Goal: Use online tool/utility: Utilize a website feature to perform a specific function

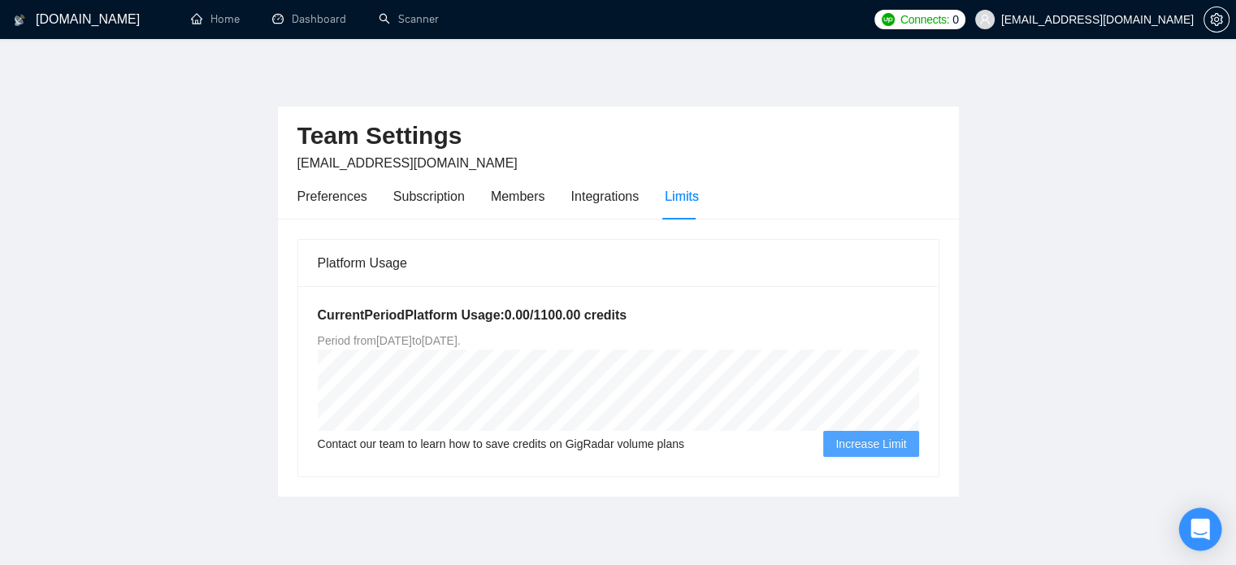
click at [1199, 518] on icon "Open Intercom Messenger" at bounding box center [1199, 528] width 21 height 21
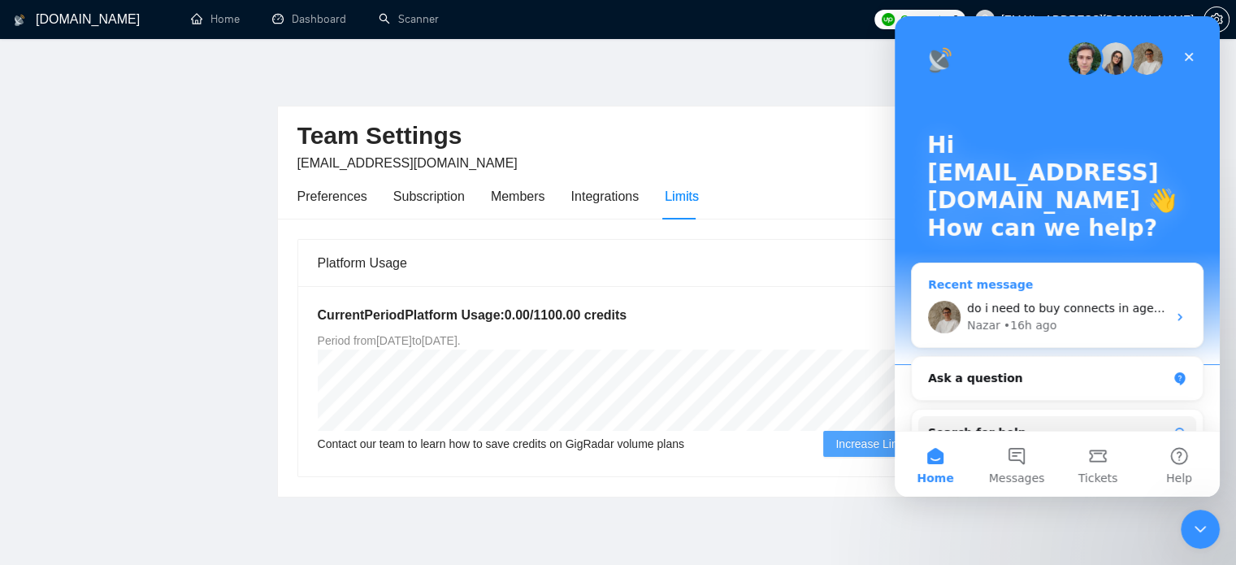
click at [1079, 311] on span "do i need to buy connects in agency or freelancer?" at bounding box center [1111, 307] width 289 height 13
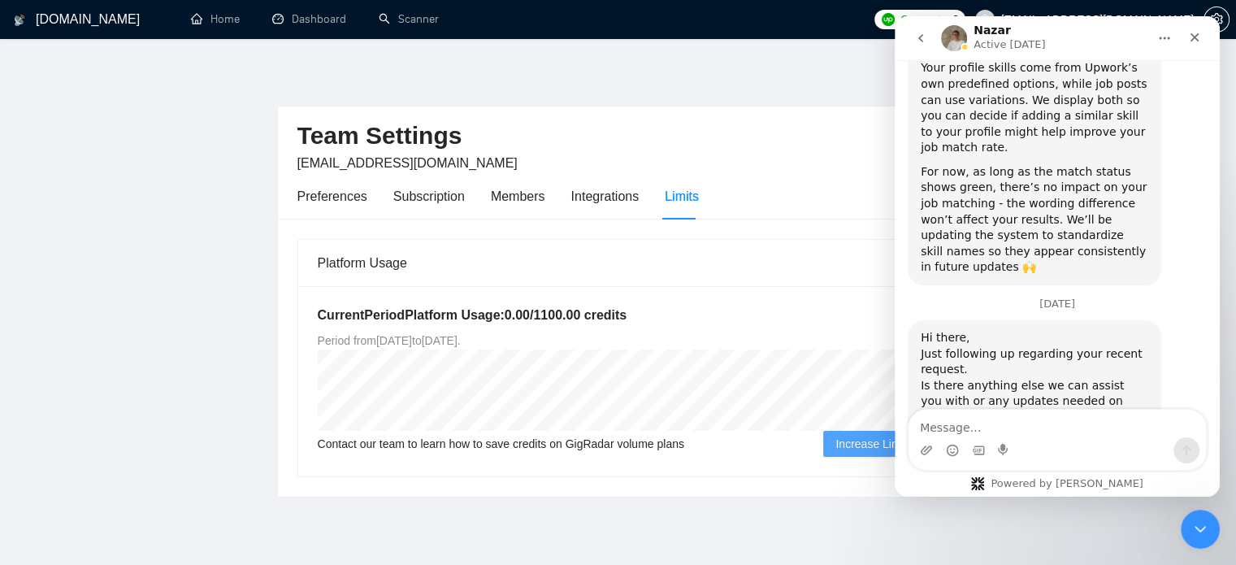
scroll to position [3260, 0]
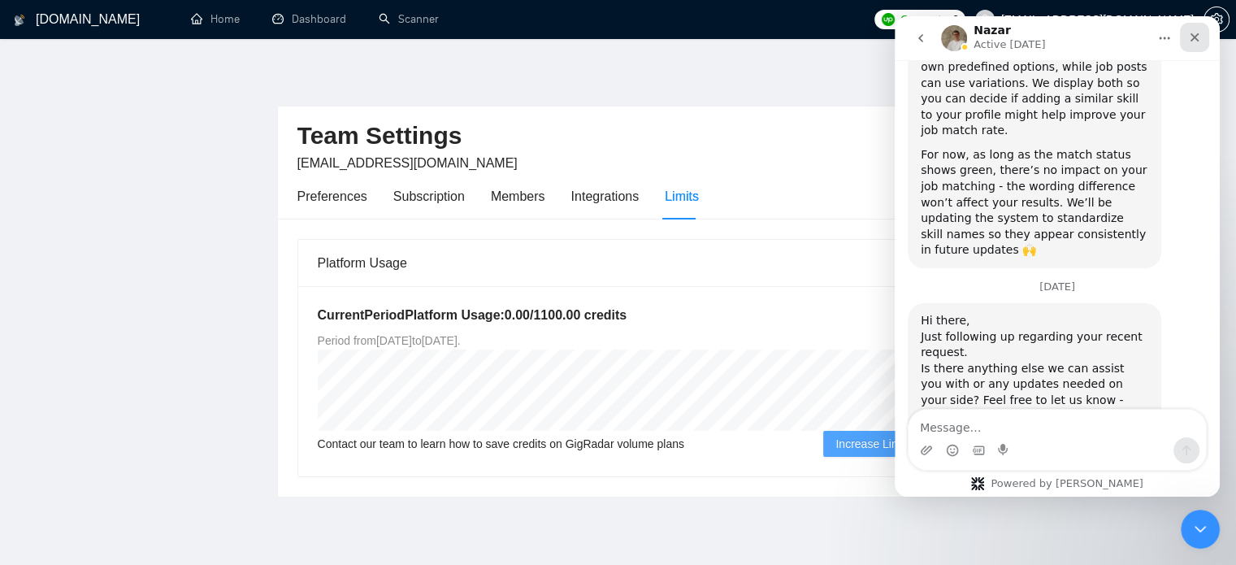
click at [1197, 37] on icon "Close" at bounding box center [1194, 37] width 13 height 13
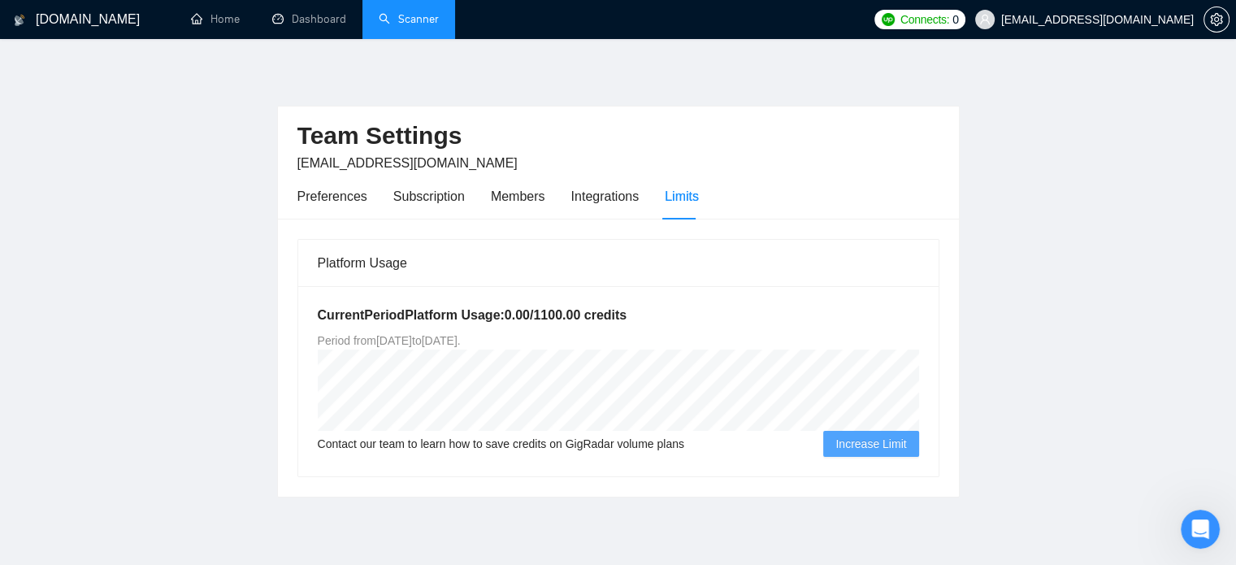
click at [406, 24] on link "Scanner" at bounding box center [409, 19] width 60 height 14
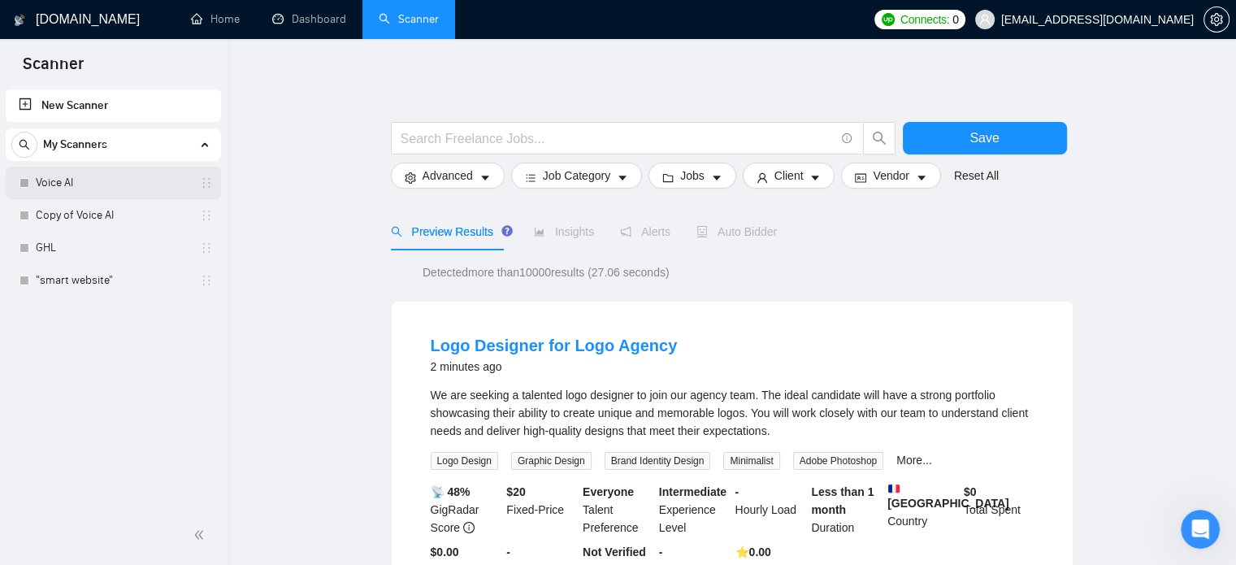
click at [88, 187] on link "Voice AI" at bounding box center [113, 183] width 154 height 32
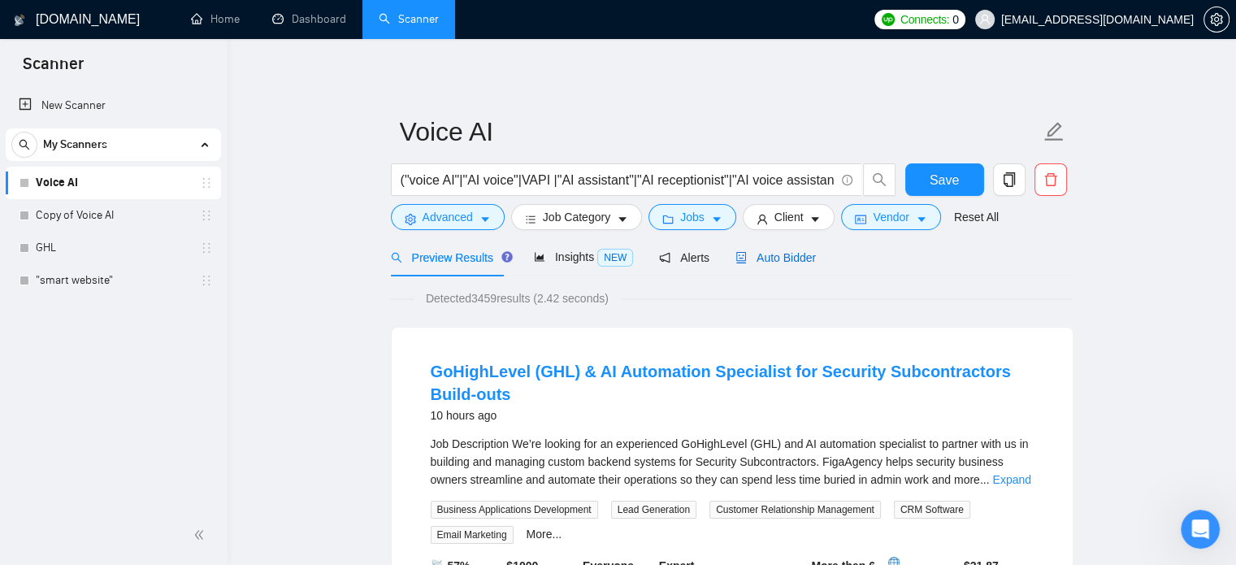
click at [799, 256] on span "Auto Bidder" at bounding box center [775, 257] width 80 height 13
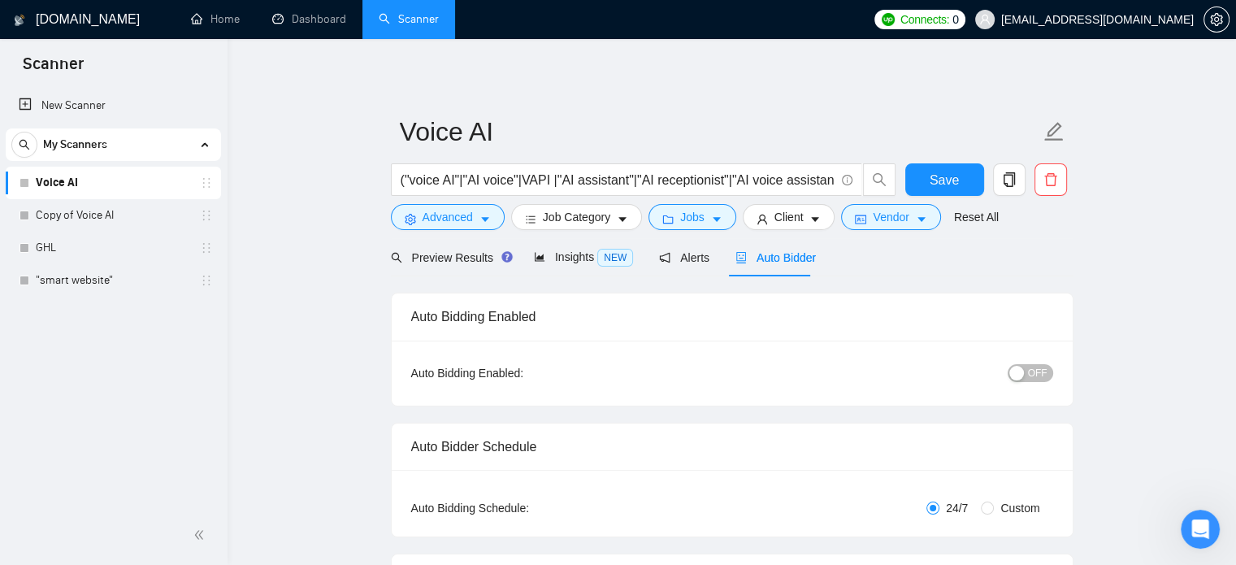
click at [1023, 368] on div "button" at bounding box center [1016, 373] width 15 height 15
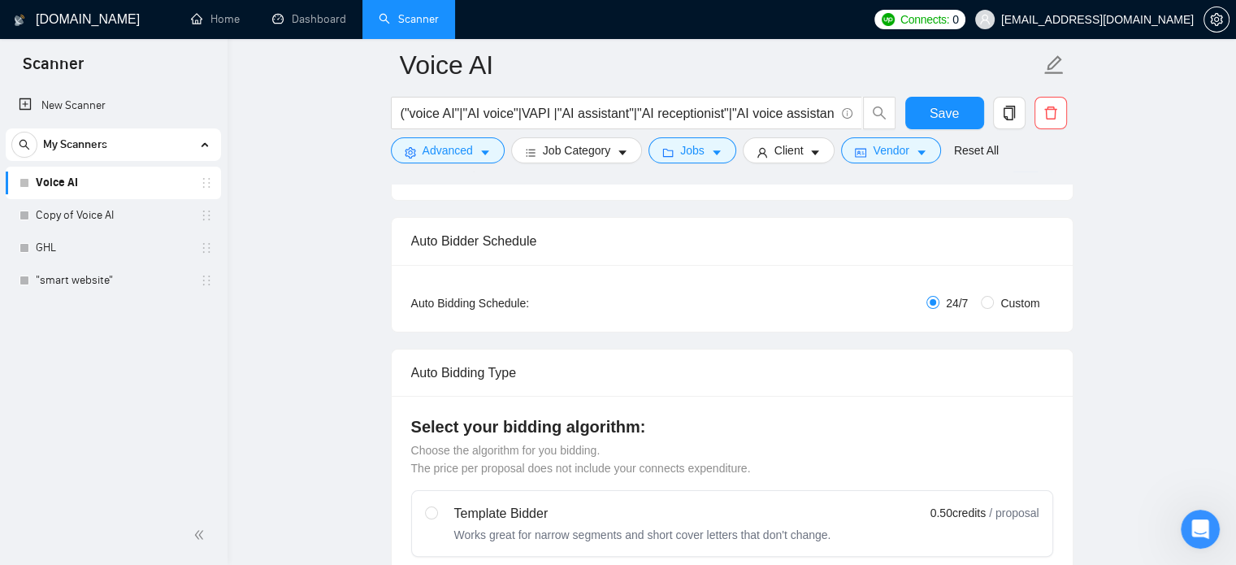
scroll to position [191, 0]
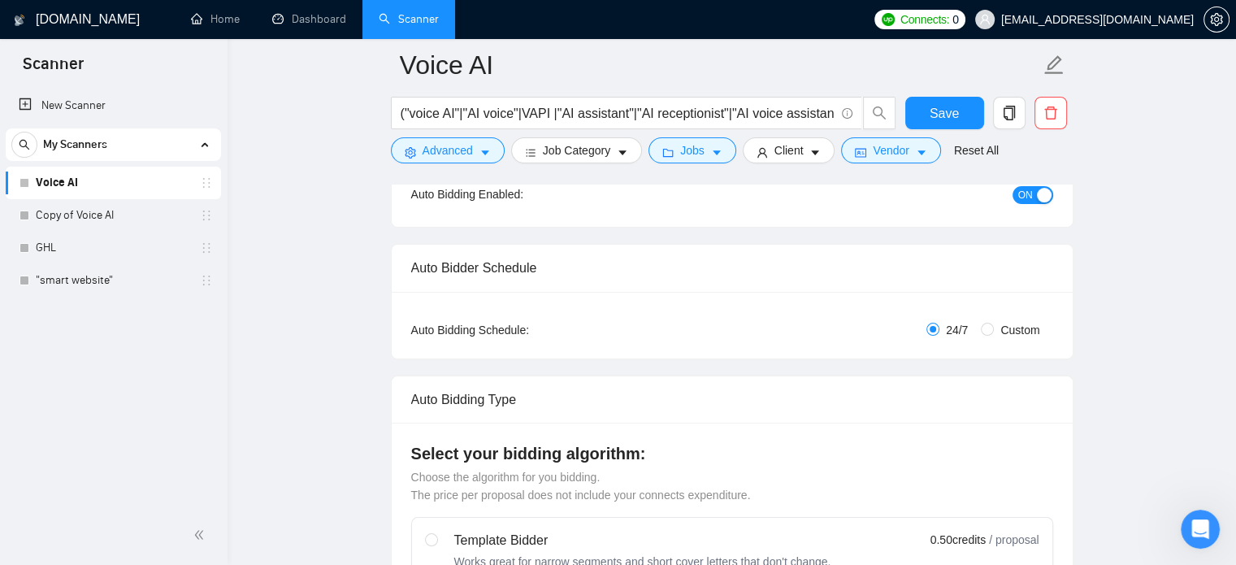
click at [1060, 175] on div at bounding box center [732, 177] width 682 height 13
click at [1035, 197] on button "ON" at bounding box center [1032, 195] width 41 height 18
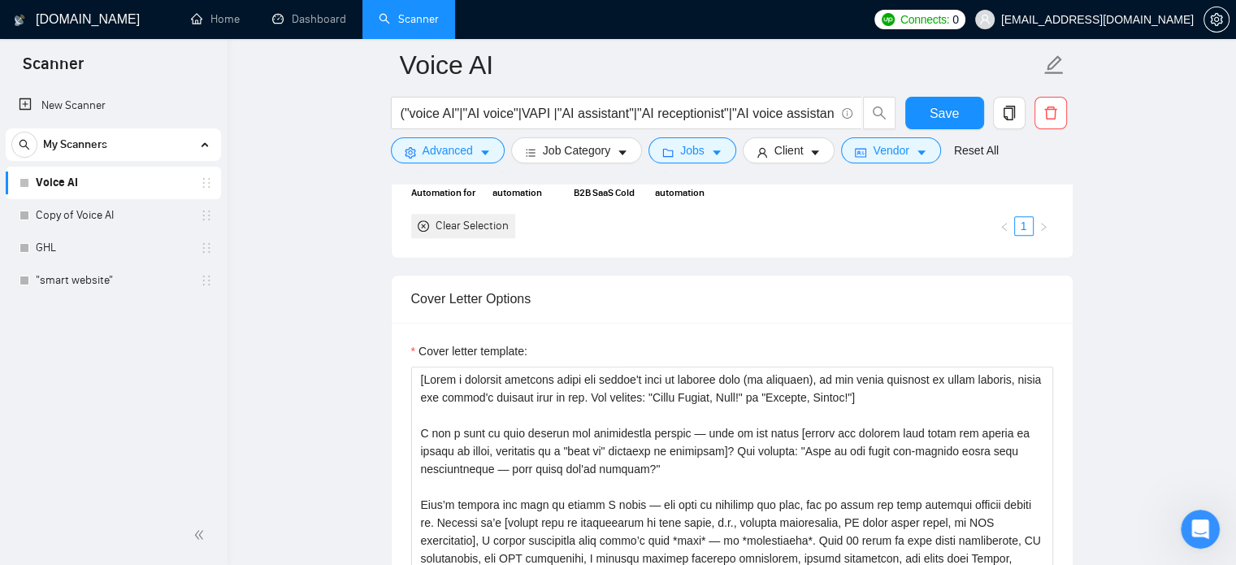
scroll to position [1768, 0]
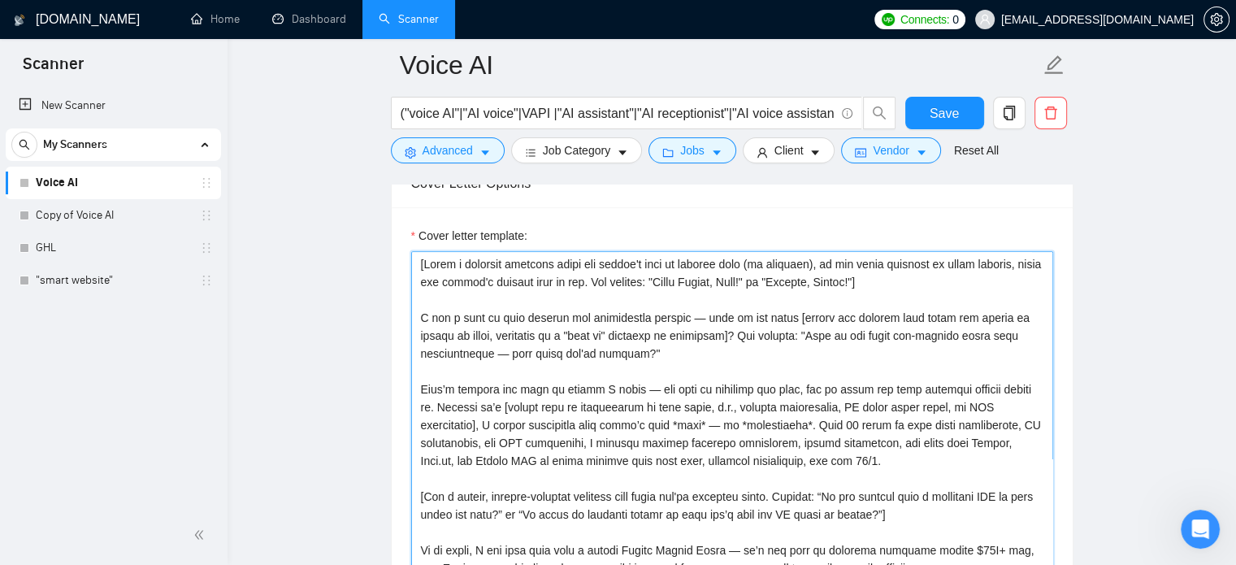
click at [824, 267] on textarea "Cover letter template:" at bounding box center [732, 434] width 642 height 366
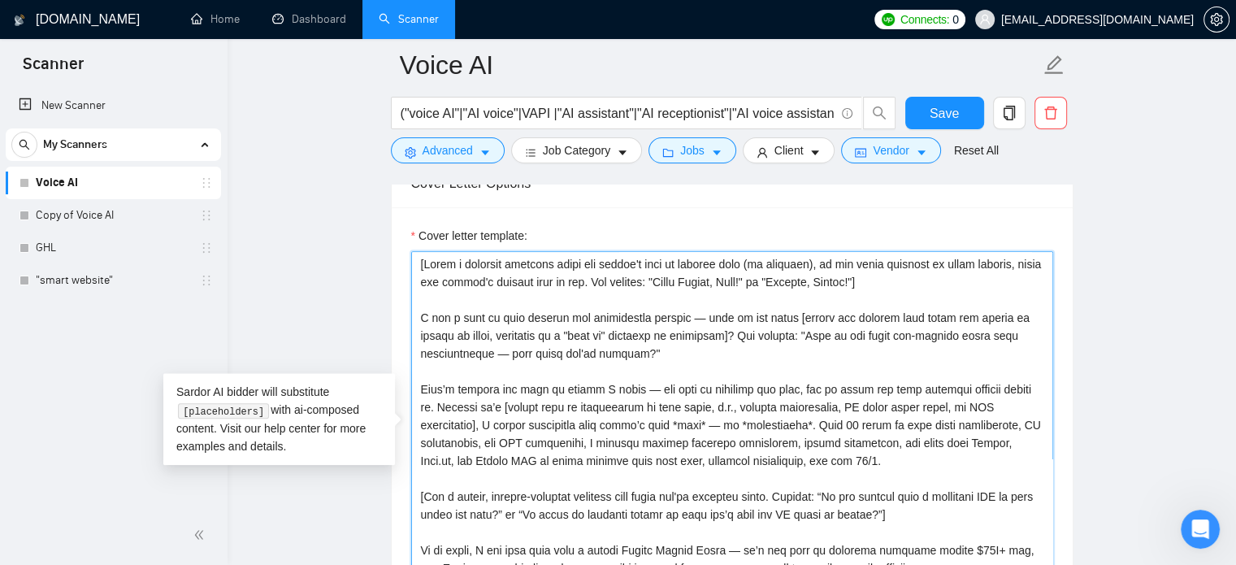
click at [824, 267] on textarea "Cover letter template:" at bounding box center [732, 434] width 642 height 366
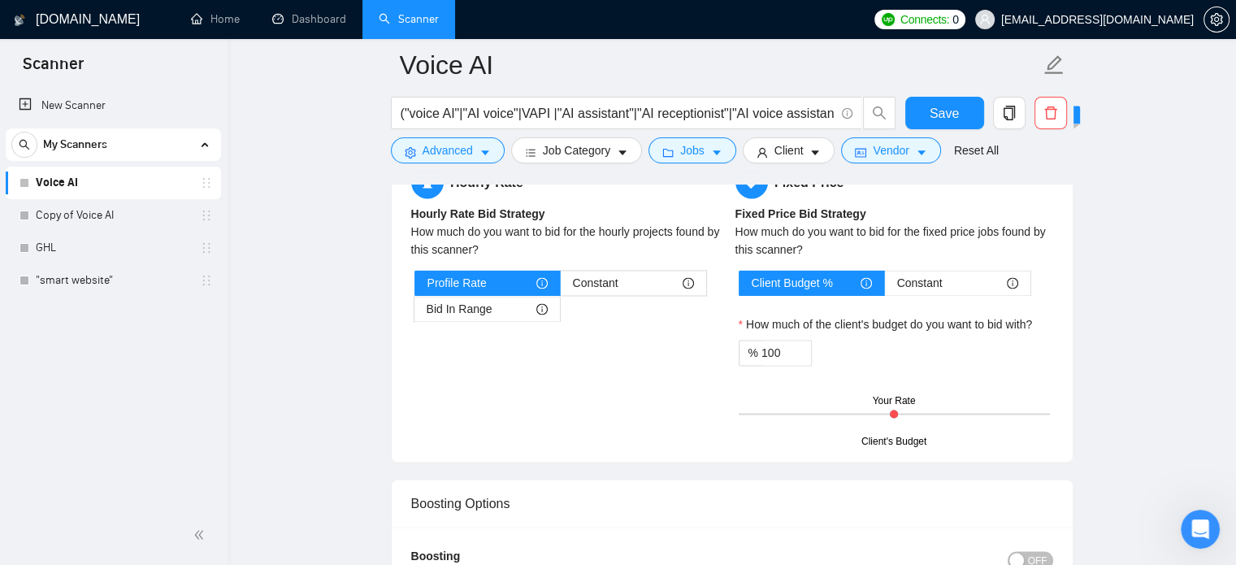
scroll to position [2587, 0]
click at [468, 305] on span "Bid In Range" at bounding box center [459, 308] width 66 height 24
click at [414, 312] on input "Bid In Range" at bounding box center [414, 312] width 0 height 0
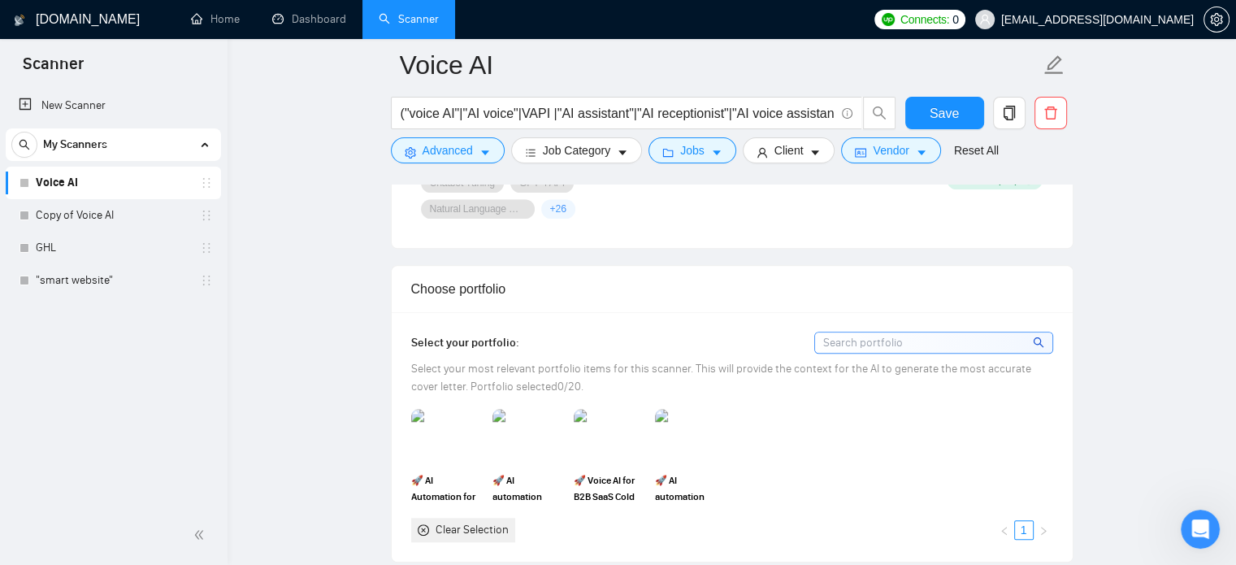
scroll to position [1348, 0]
click at [164, 220] on link "Copy of Voice AI" at bounding box center [113, 215] width 154 height 32
click at [950, 119] on span "Save" at bounding box center [943, 113] width 29 height 20
click at [171, 216] on link "Copy of Voice AI" at bounding box center [113, 215] width 154 height 32
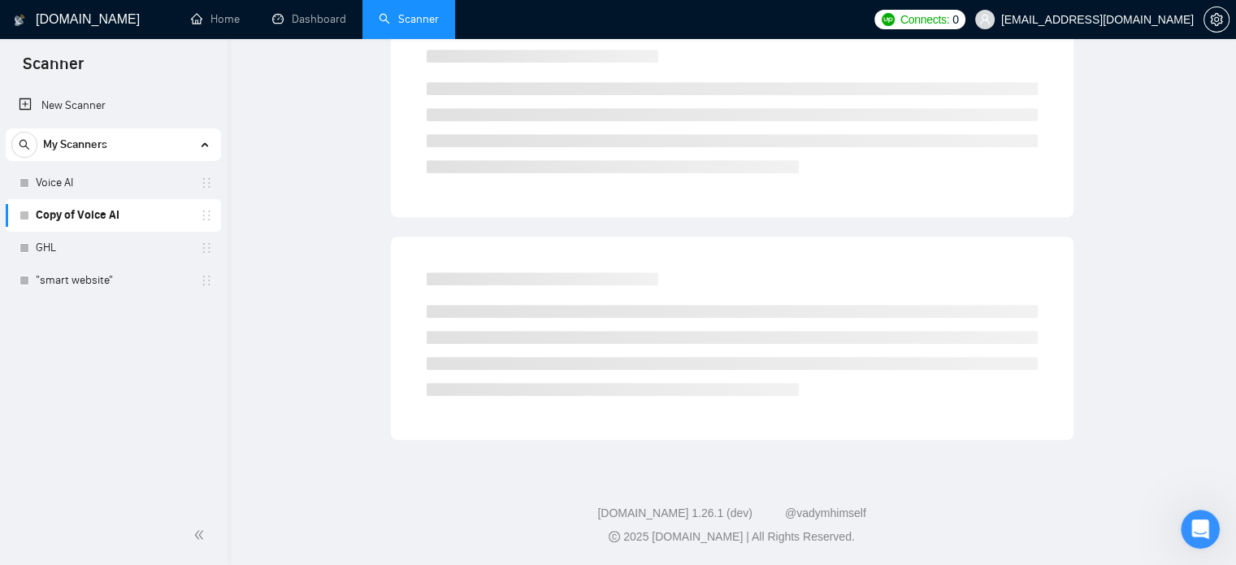
scroll to position [28, 0]
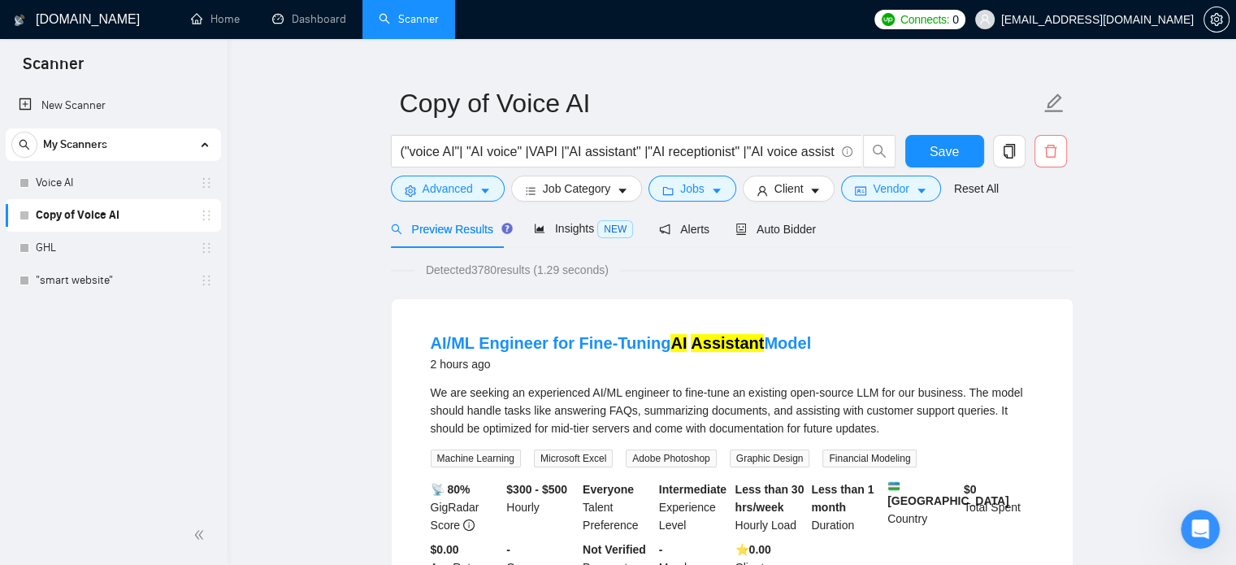
click at [1046, 151] on icon "delete" at bounding box center [1050, 151] width 15 height 15
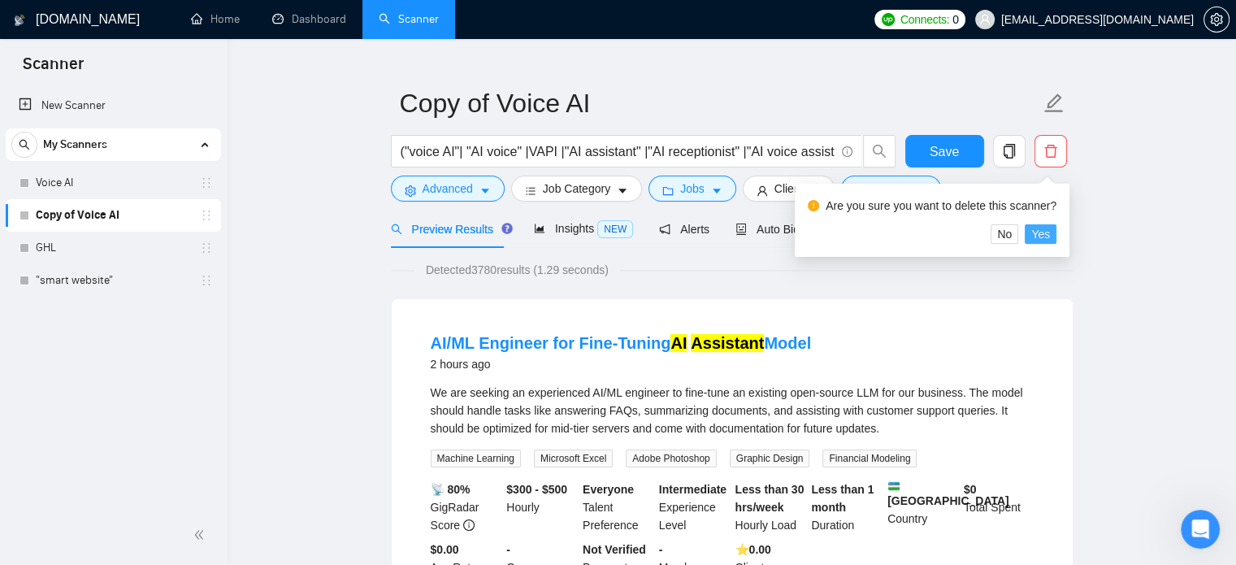
click at [1037, 232] on span "Yes" at bounding box center [1040, 234] width 19 height 18
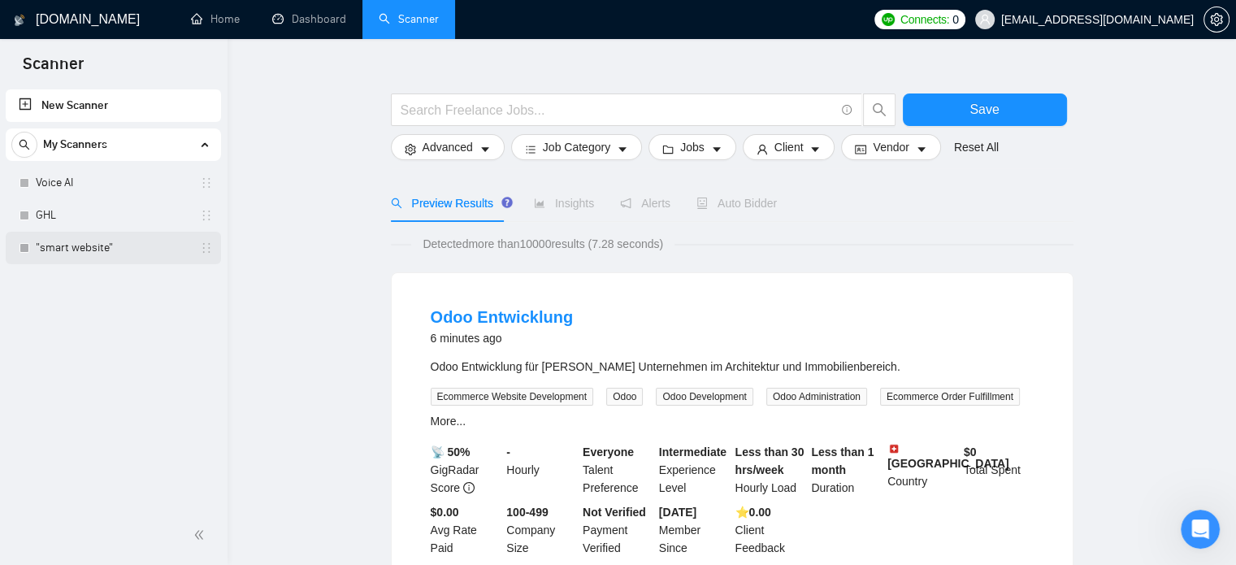
click at [136, 244] on link ""smart website"" at bounding box center [113, 248] width 154 height 32
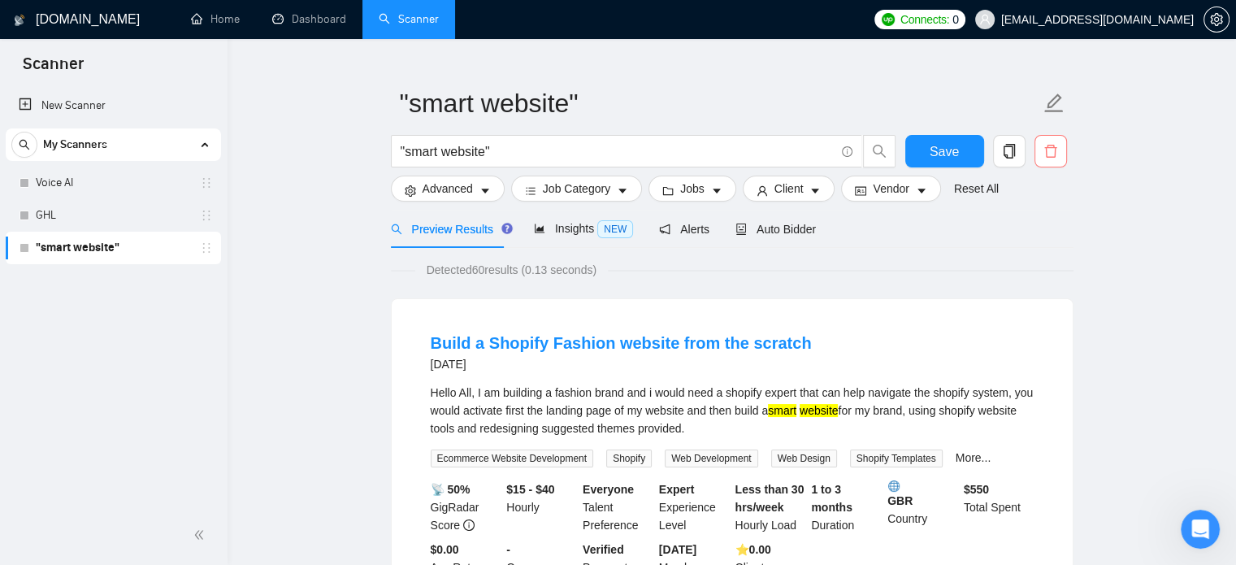
click at [1056, 154] on icon "delete" at bounding box center [1050, 151] width 15 height 15
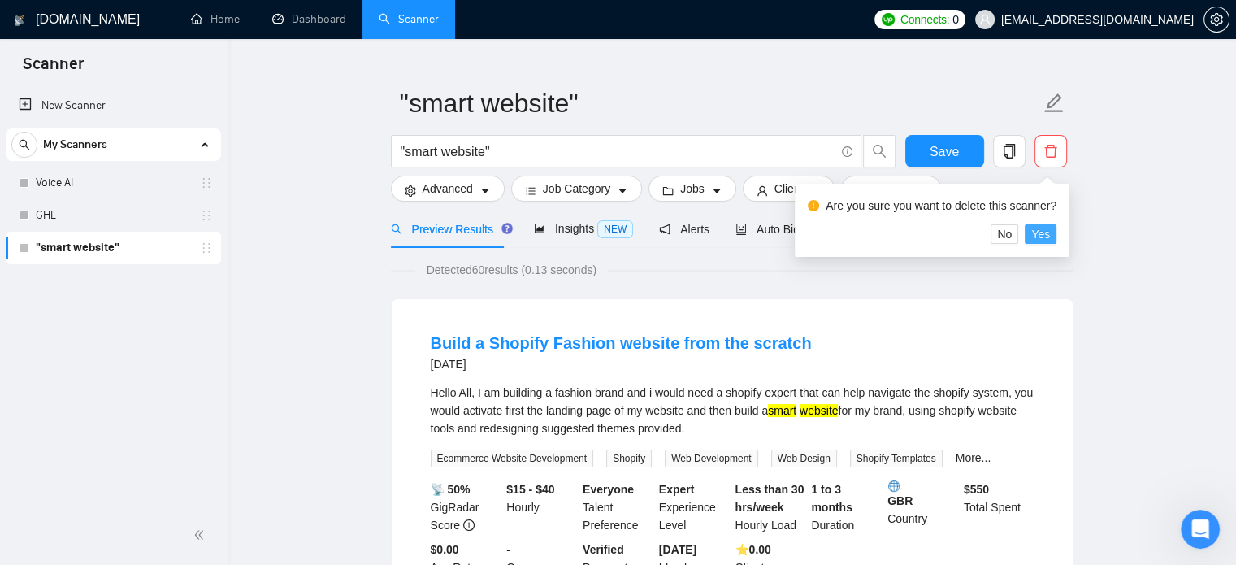
click at [1041, 236] on span "Yes" at bounding box center [1040, 234] width 19 height 18
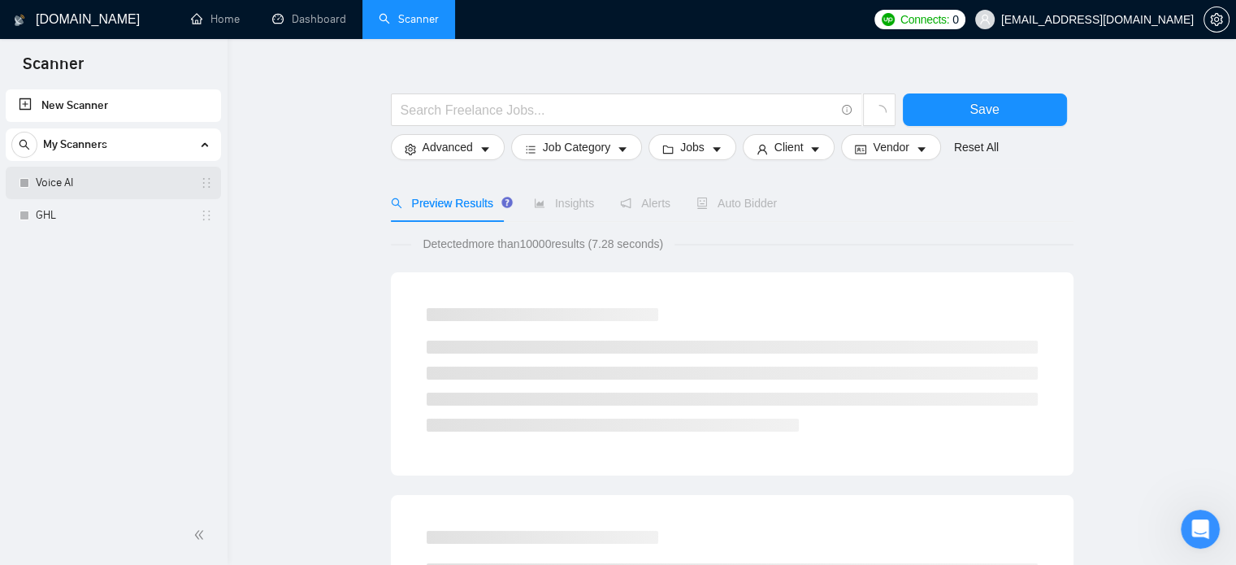
click at [65, 175] on link "Voice AI" at bounding box center [113, 183] width 154 height 32
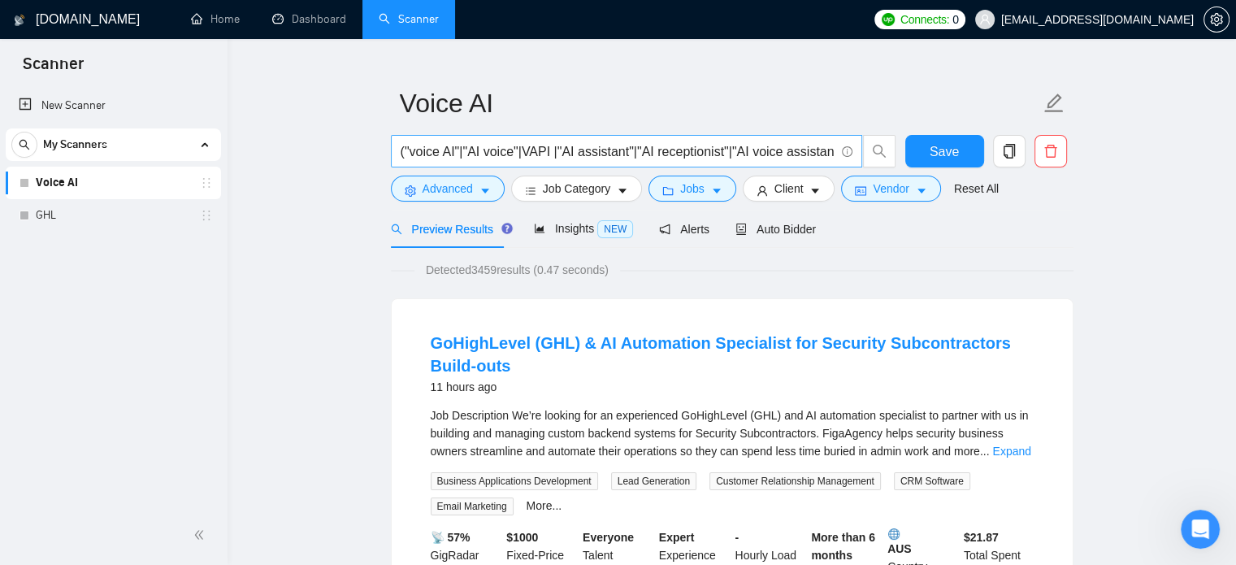
click at [623, 145] on input "("voice AI"|"AI voice"|VAPI |"AI assistant"|"AI receptionist"|"AI voice assista…" at bounding box center [617, 151] width 434 height 20
